Goal: Navigation & Orientation: Find specific page/section

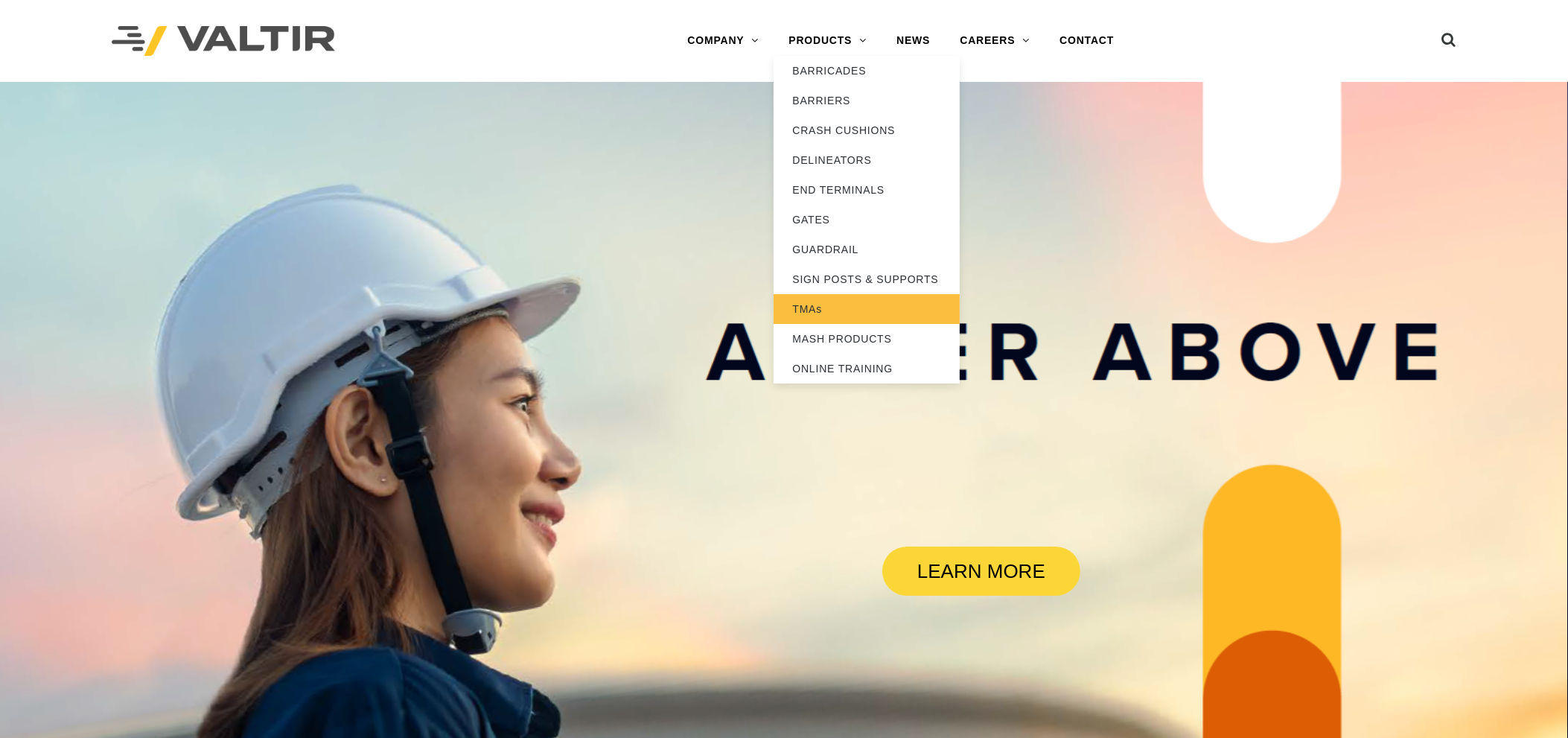
click at [864, 305] on link "TMAs" at bounding box center [866, 309] width 186 height 30
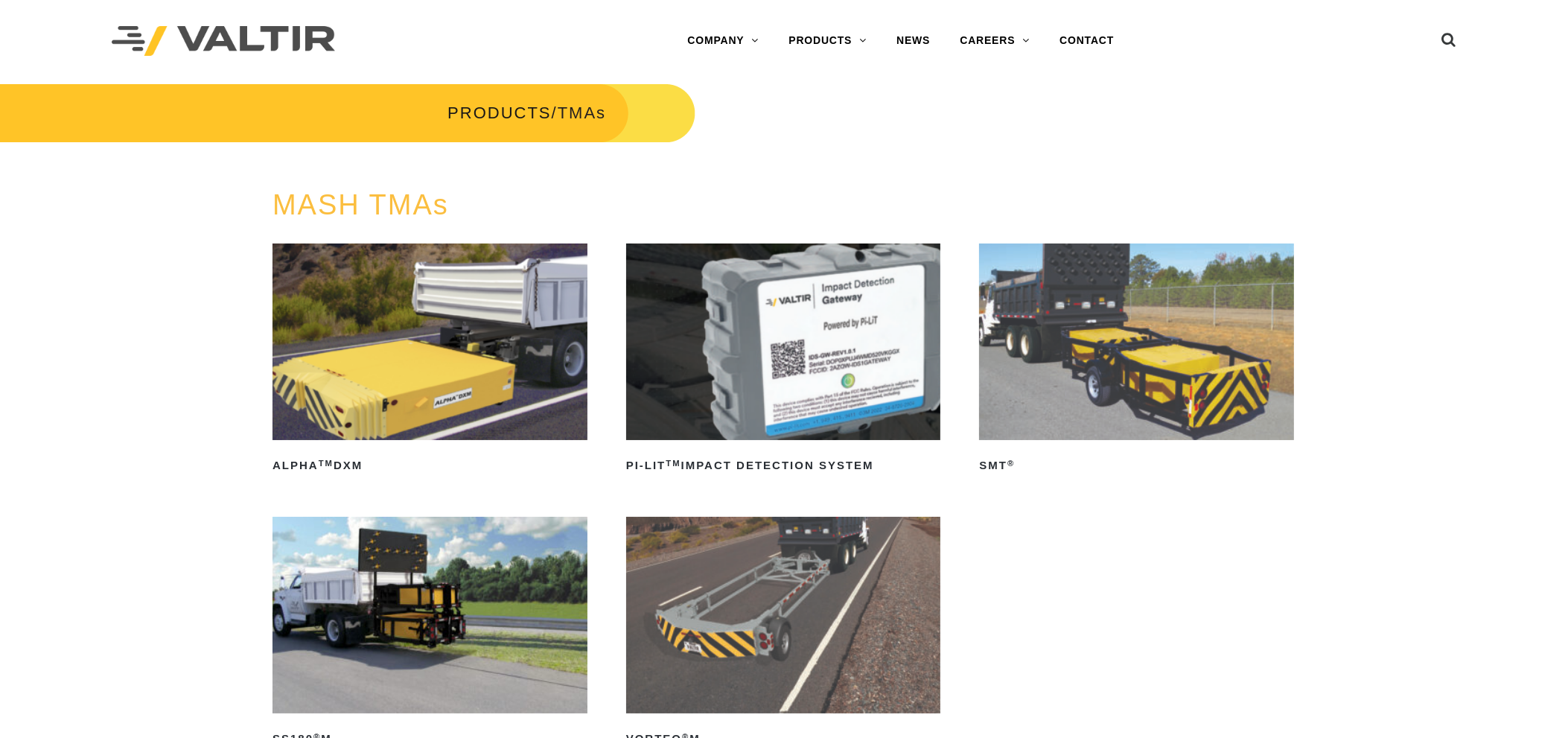
scroll to position [77, 0]
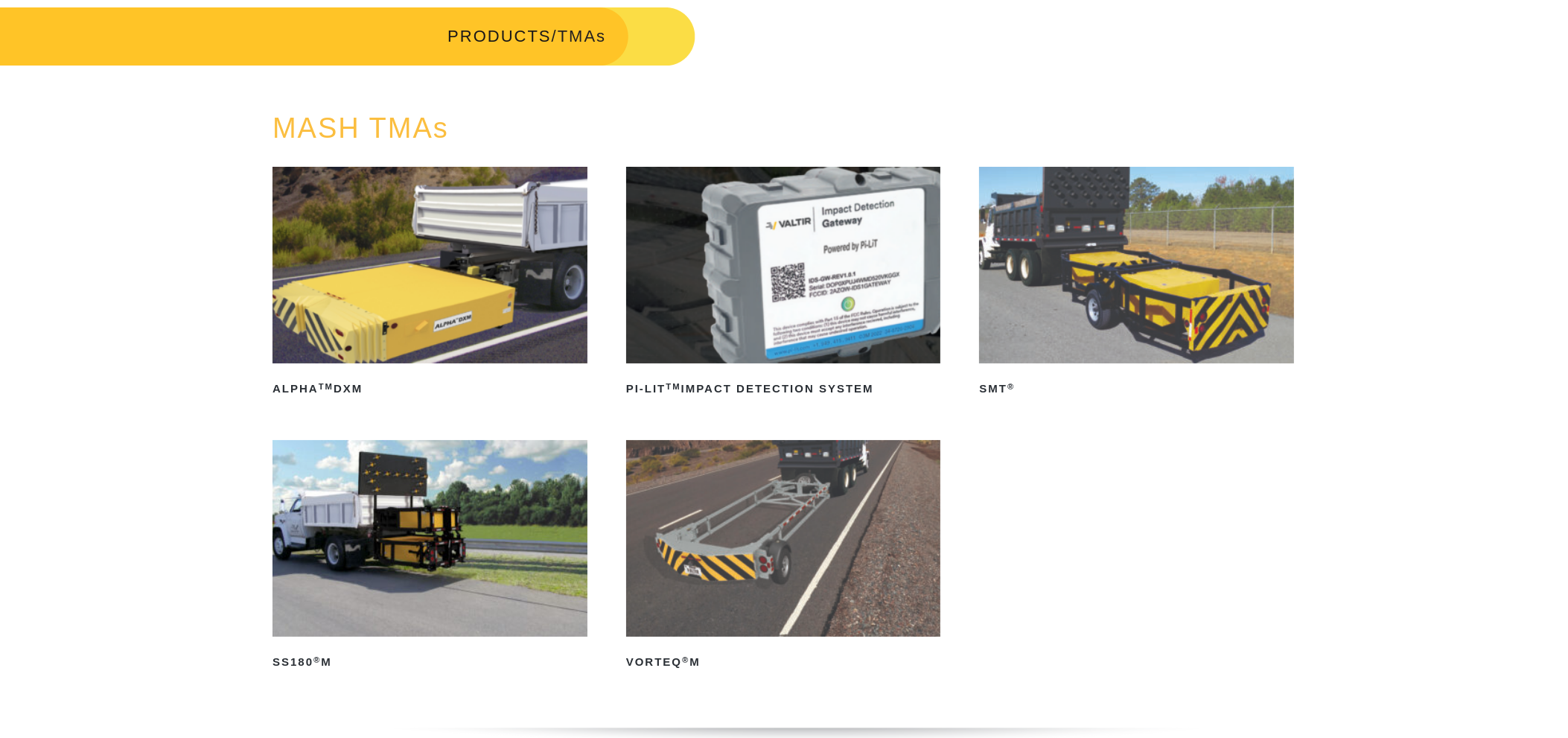
click at [1071, 245] on img at bounding box center [1136, 265] width 315 height 196
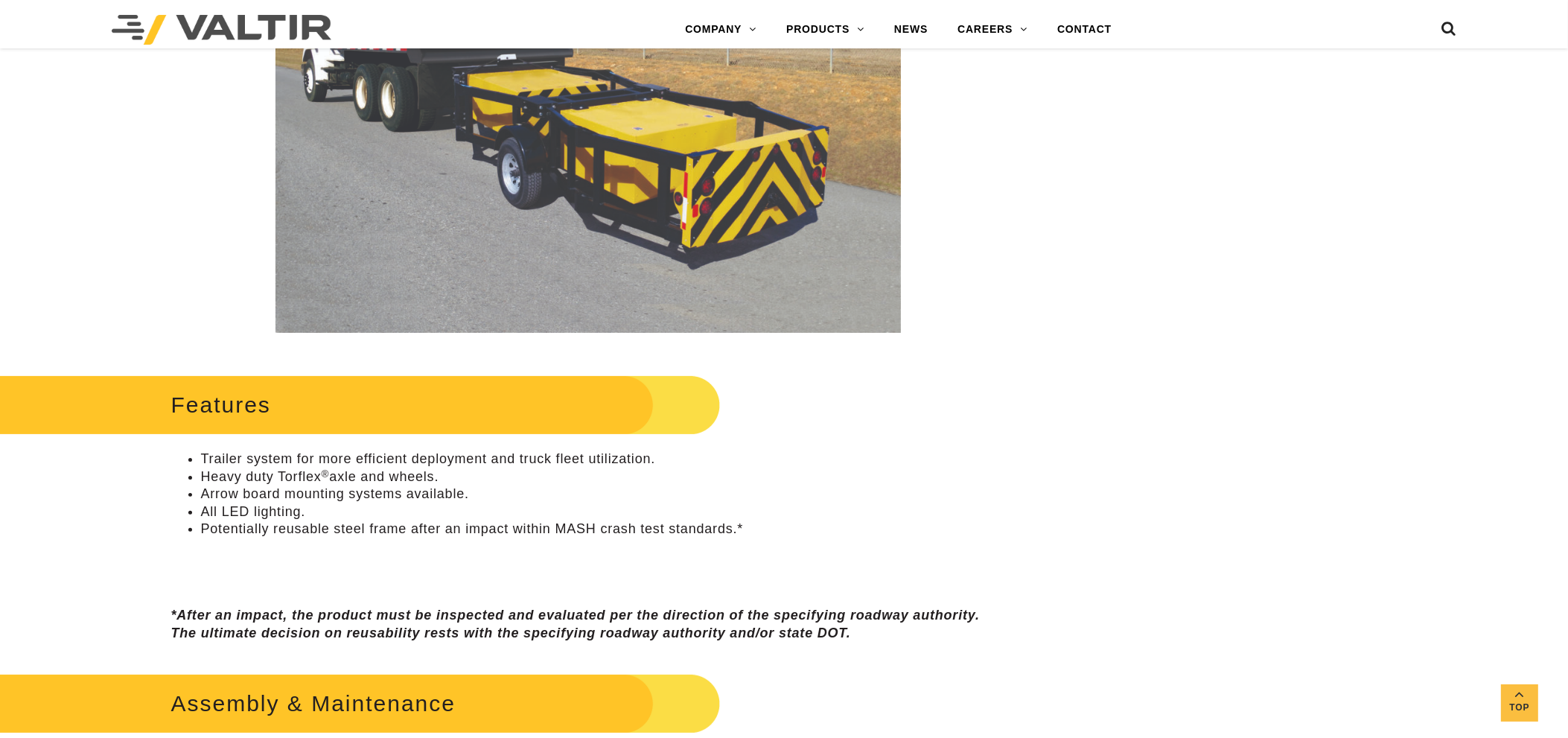
scroll to position [434, 0]
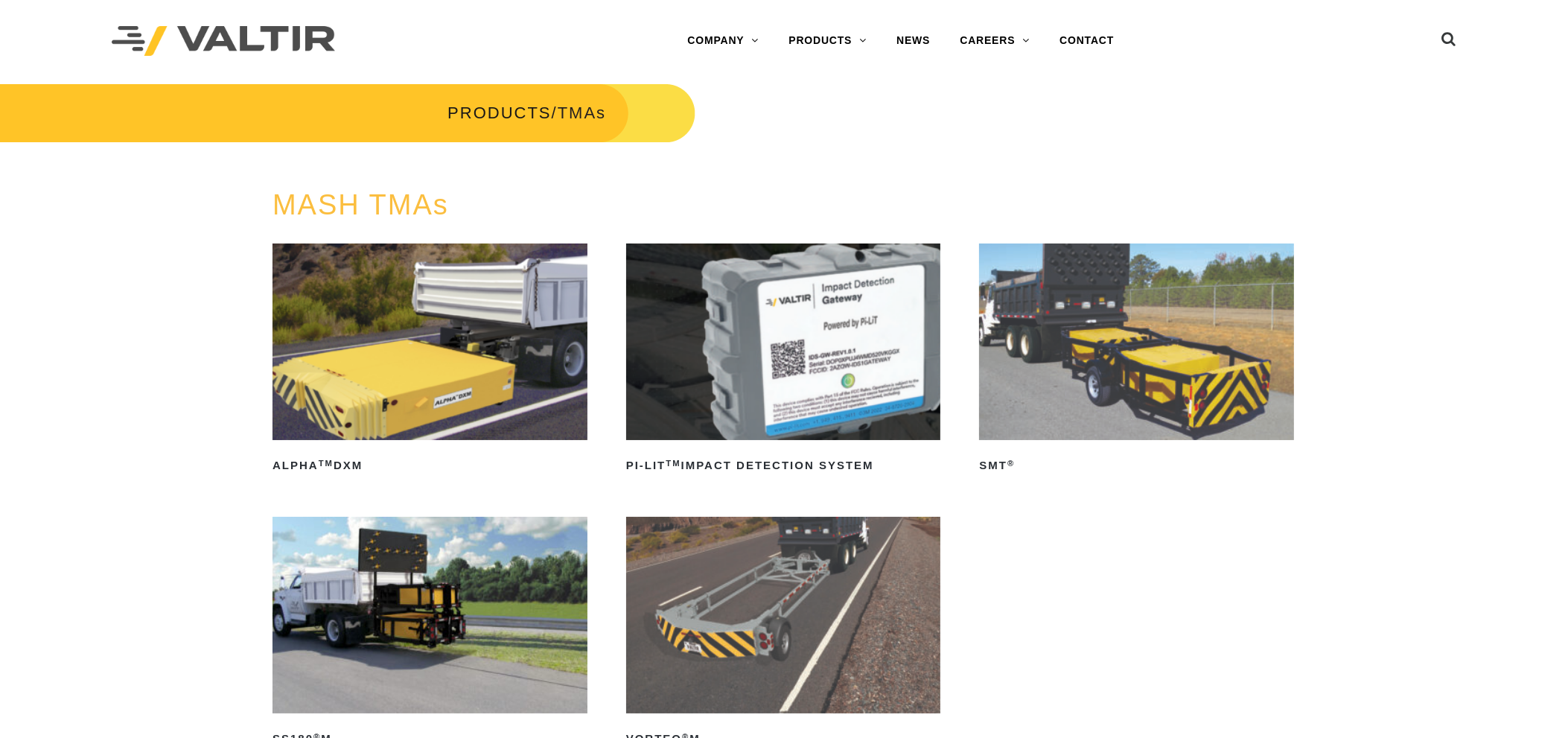
scroll to position [232, 0]
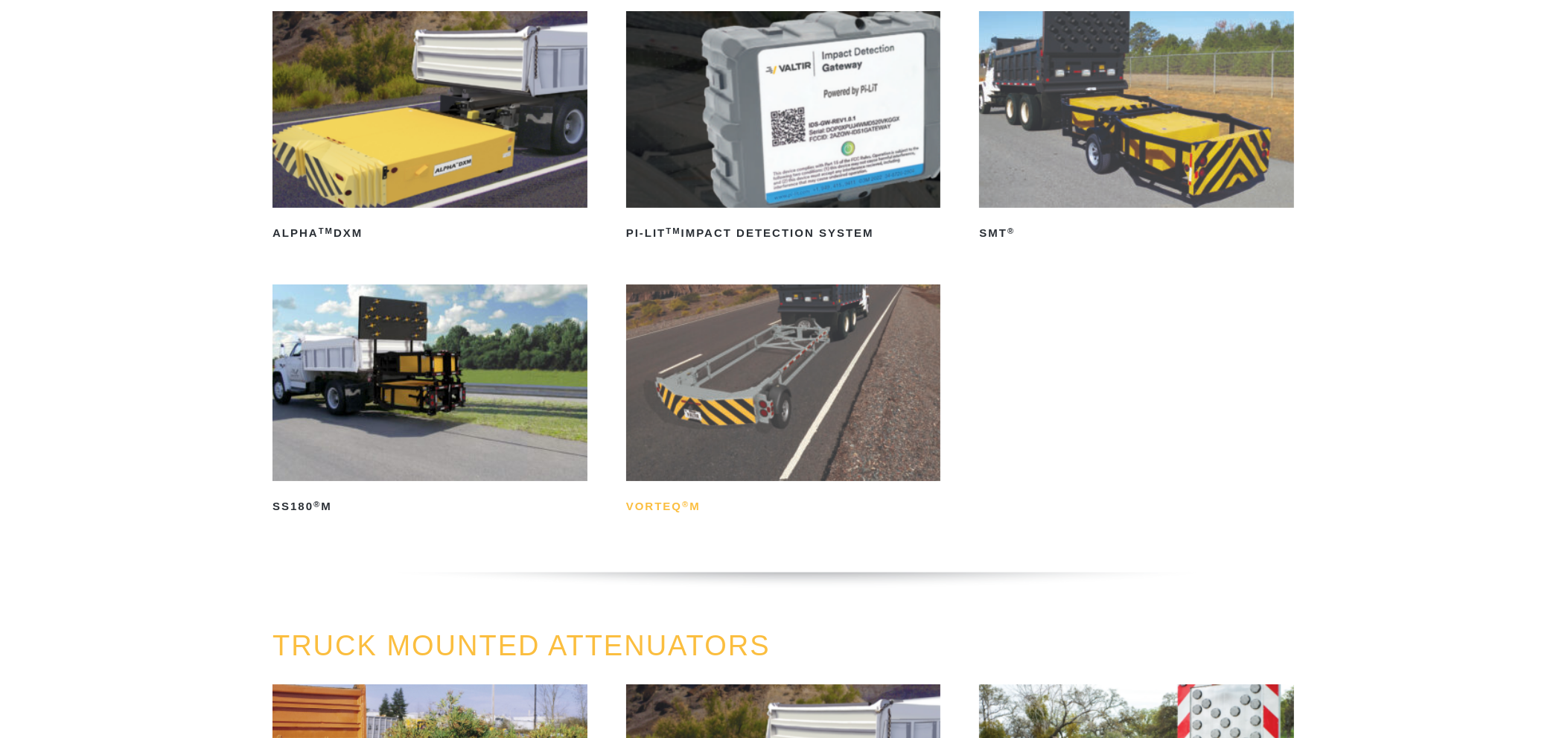
click at [659, 510] on h2 "VORTEQ ® M" at bounding box center [783, 506] width 315 height 24
